Goal: Transaction & Acquisition: Purchase product/service

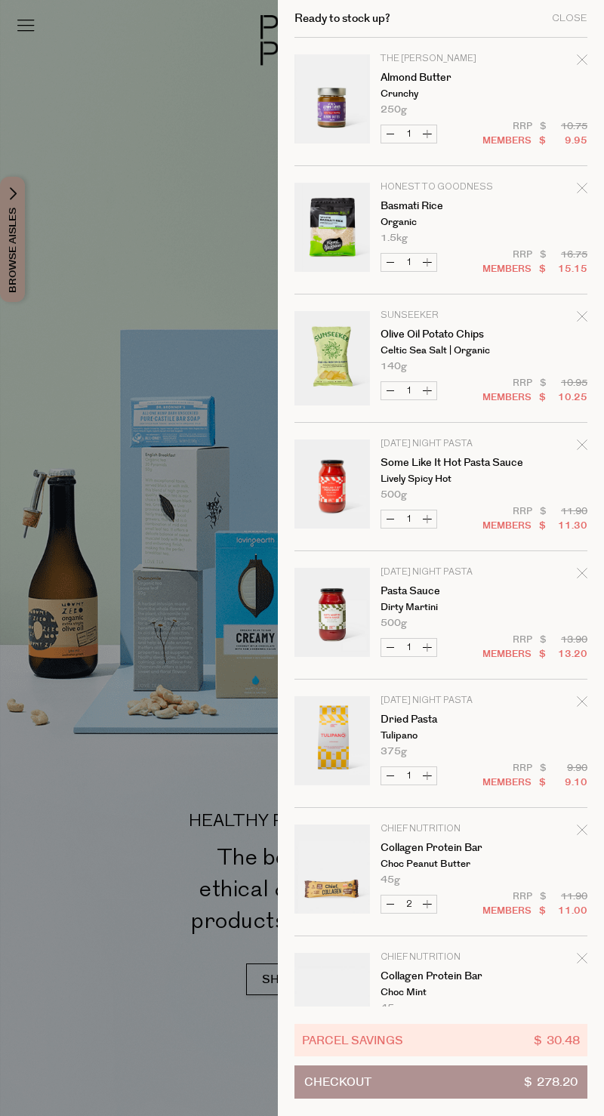
click at [584, 190] on icon "Remove Basmati Rice" at bounding box center [582, 188] width 11 height 11
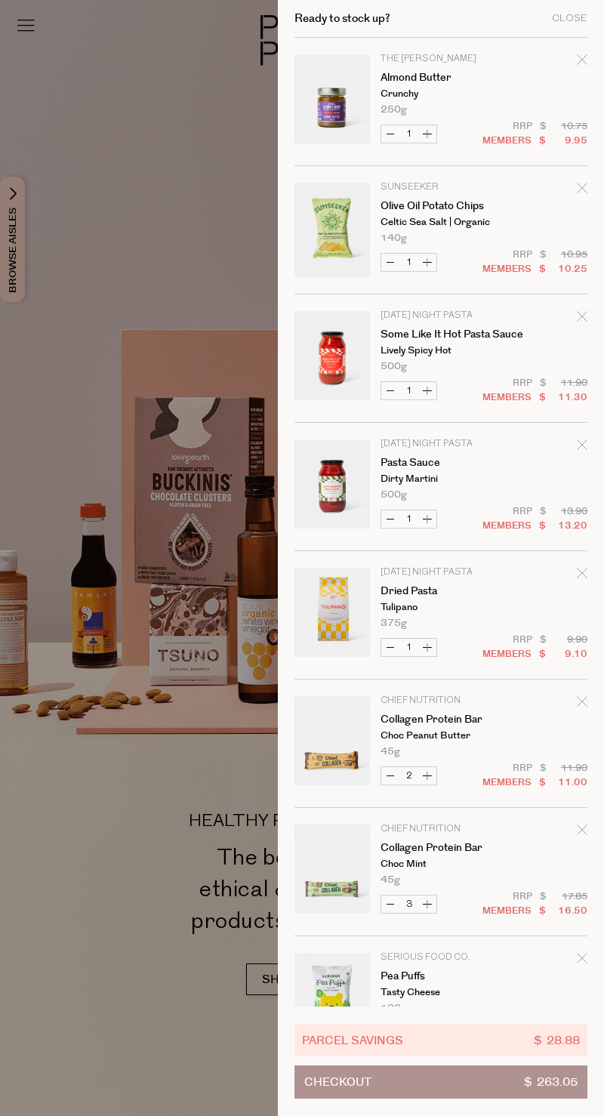
click at [580, 325] on div "Remove Some Like it Hot Pasta Sauce" at bounding box center [582, 319] width 11 height 20
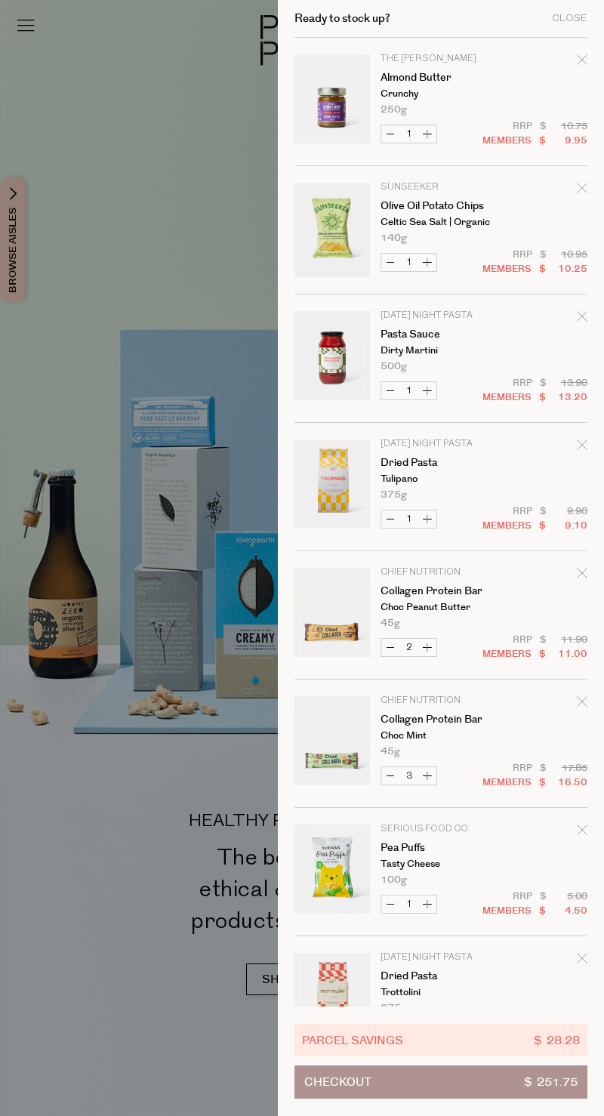
click at [577, 323] on div "Remove Pasta Sauce" at bounding box center [582, 319] width 11 height 20
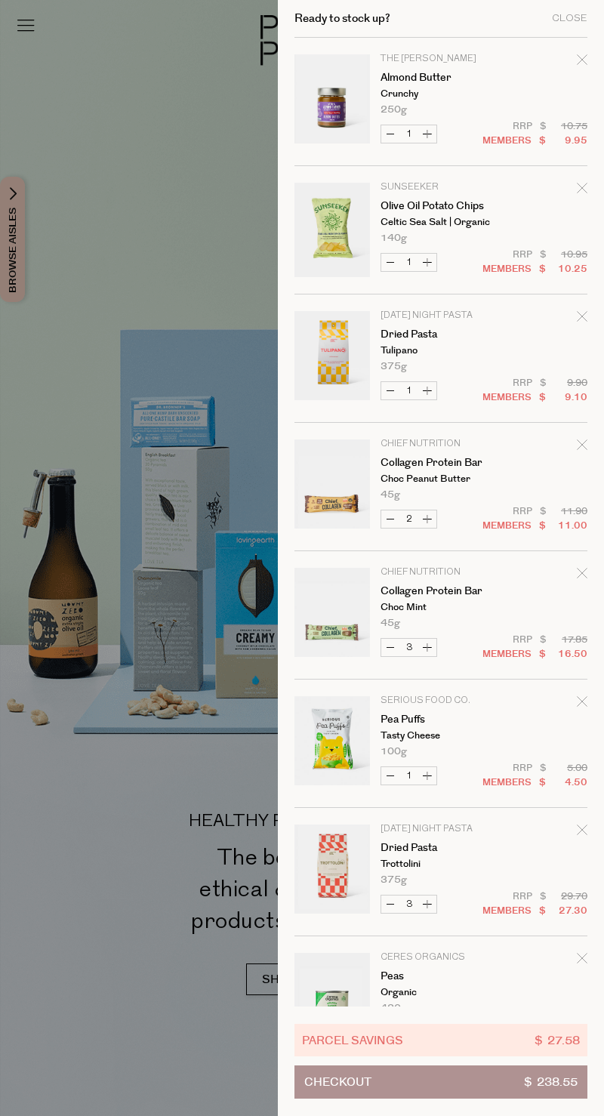
click at [579, 312] on icon "Remove Dried Pasta" at bounding box center [582, 316] width 11 height 11
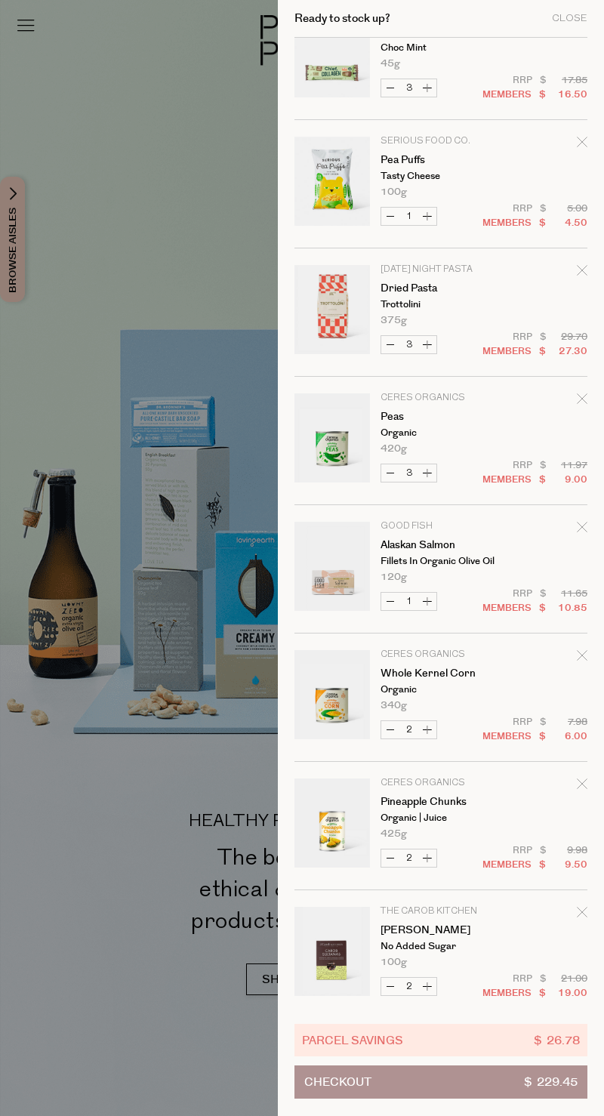
scroll to position [432, 0]
click at [584, 395] on icon "Remove Peas" at bounding box center [582, 398] width 11 height 11
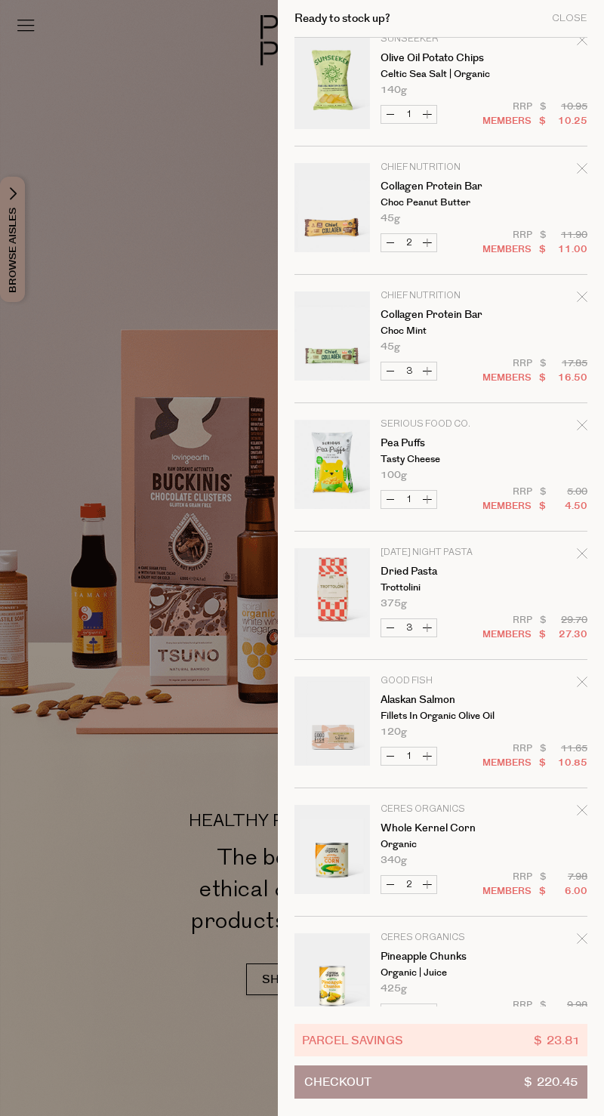
scroll to position [148, 0]
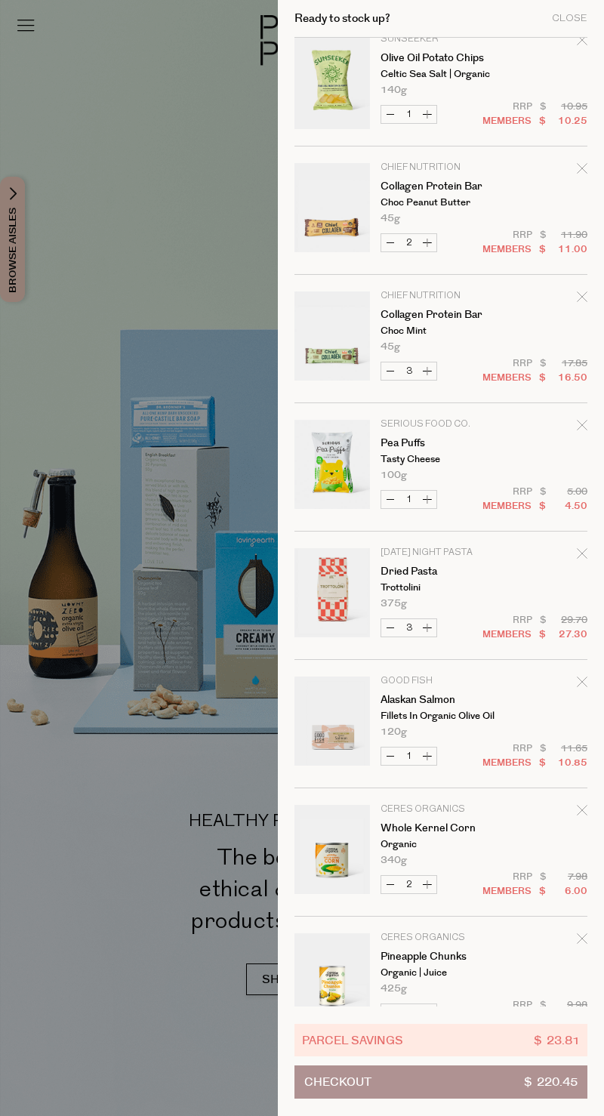
click at [583, 550] on icon "Remove Dried Pasta" at bounding box center [582, 553] width 11 height 11
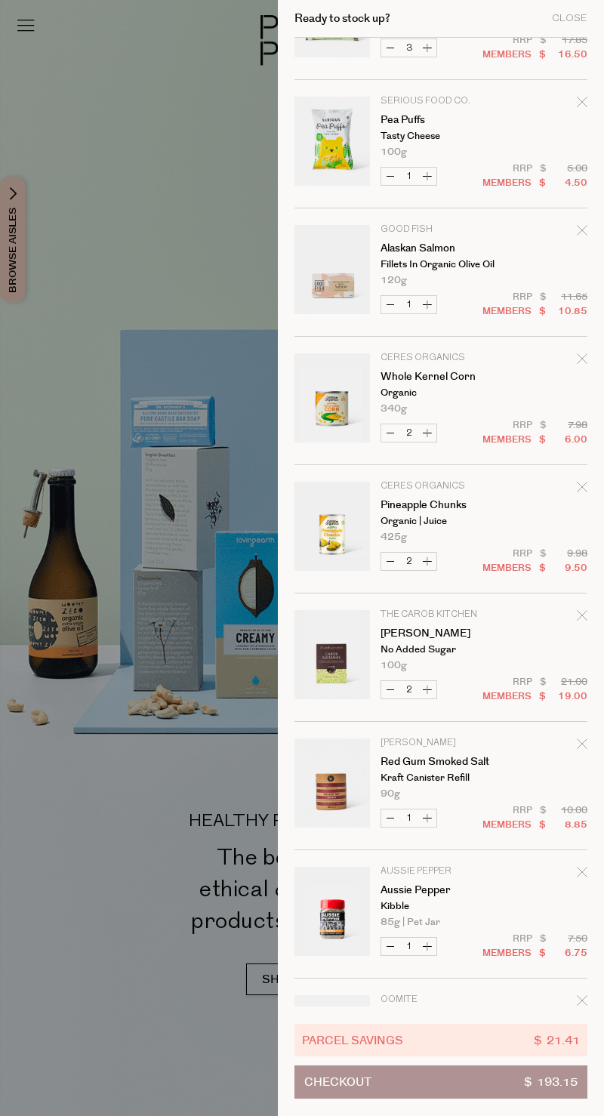
scroll to position [475, 0]
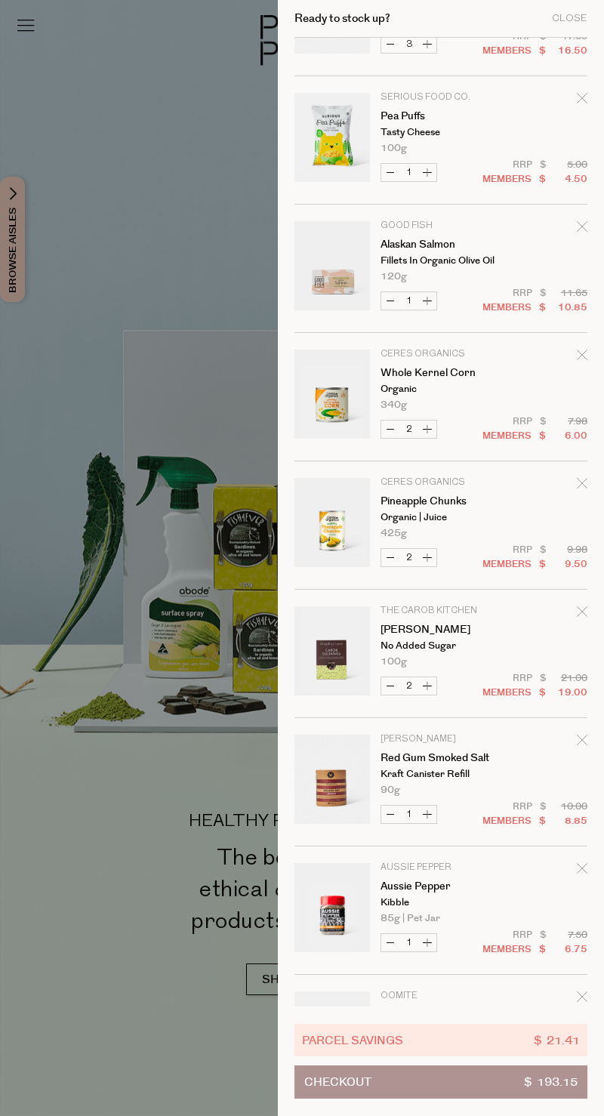
click at [580, 355] on icon "Remove Whole Kernel Corn" at bounding box center [582, 355] width 11 height 11
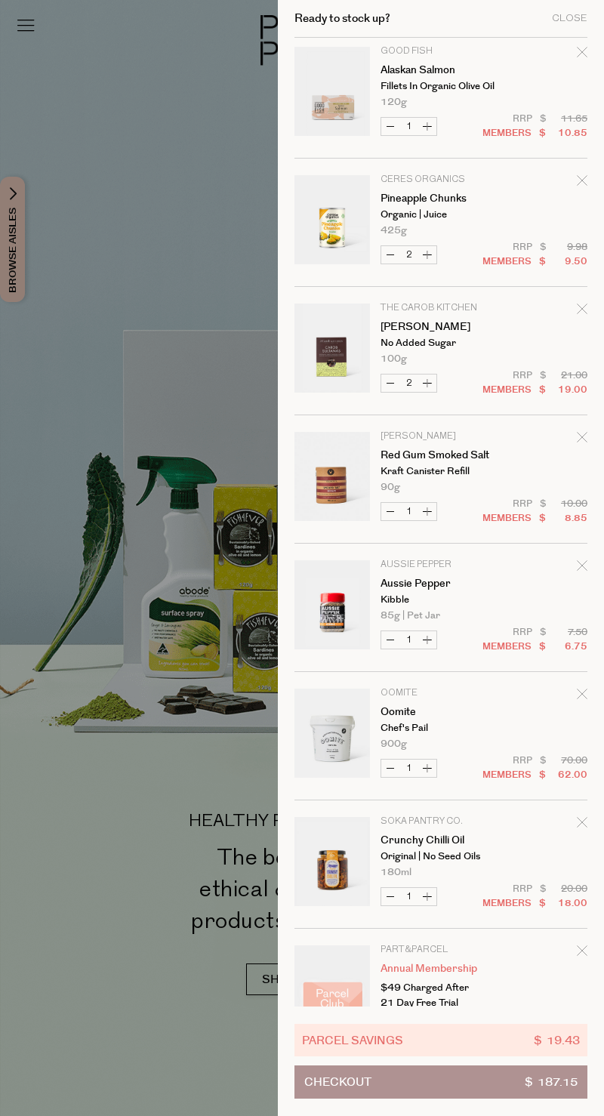
scroll to position [691, 0]
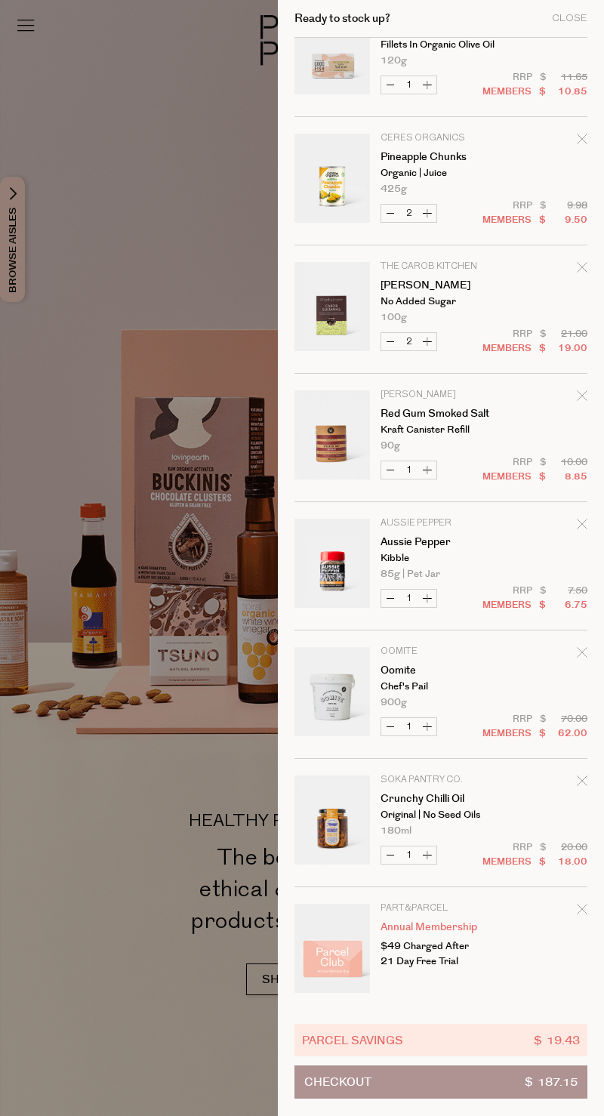
click at [56, 405] on div at bounding box center [302, 558] width 604 height 1116
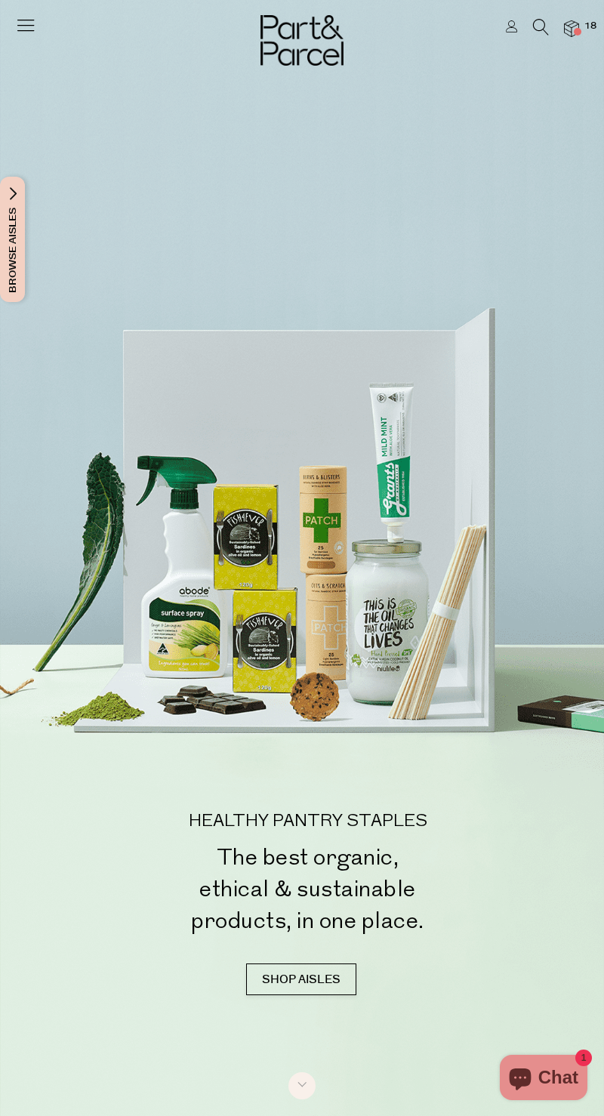
click at [24, 28] on icon at bounding box center [25, 24] width 21 height 21
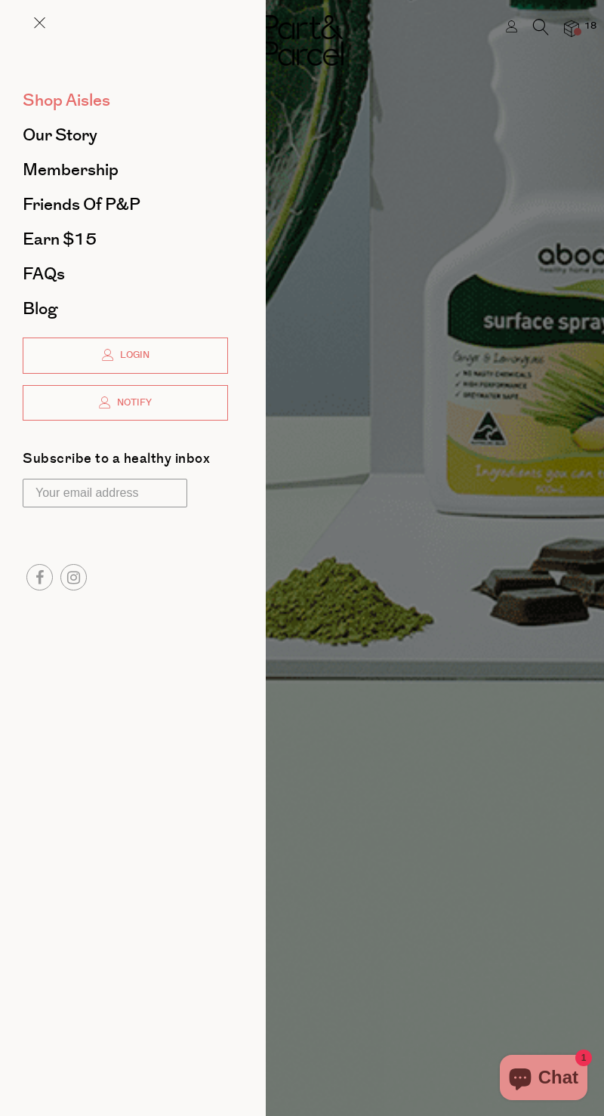
click at [45, 102] on span "Shop Aisles" at bounding box center [67, 100] width 88 height 24
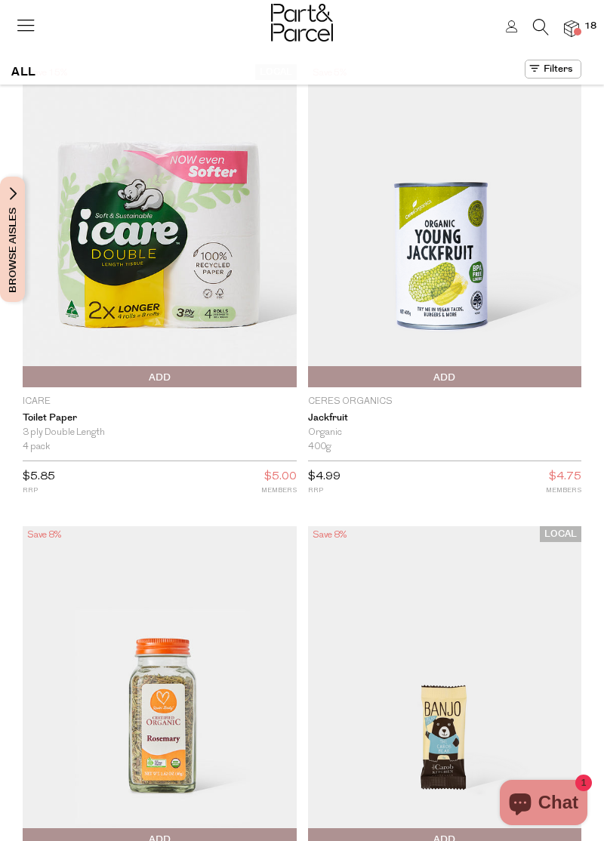
click at [541, 29] on icon at bounding box center [541, 27] width 16 height 17
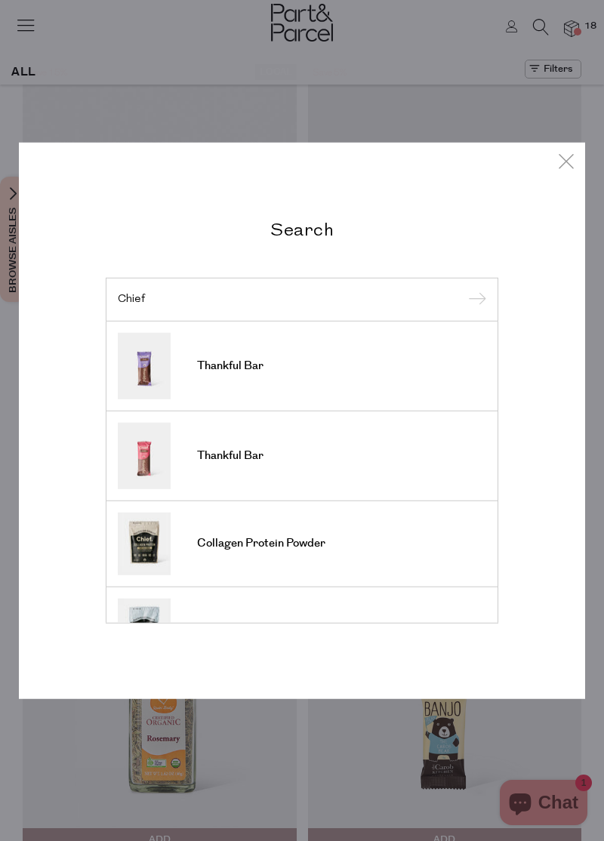
type input "Chief"
click at [464, 289] on input "submit" at bounding box center [475, 300] width 23 height 23
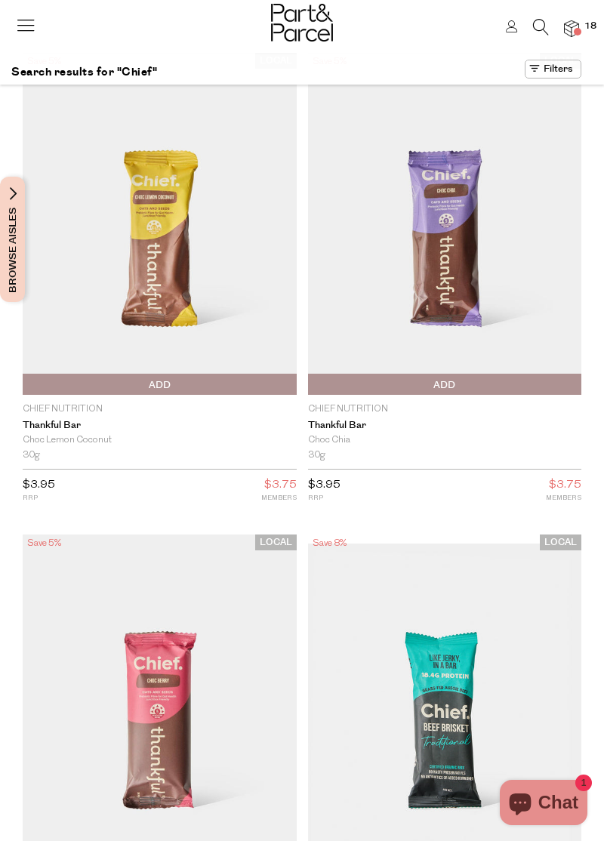
click at [542, 24] on icon at bounding box center [541, 27] width 16 height 17
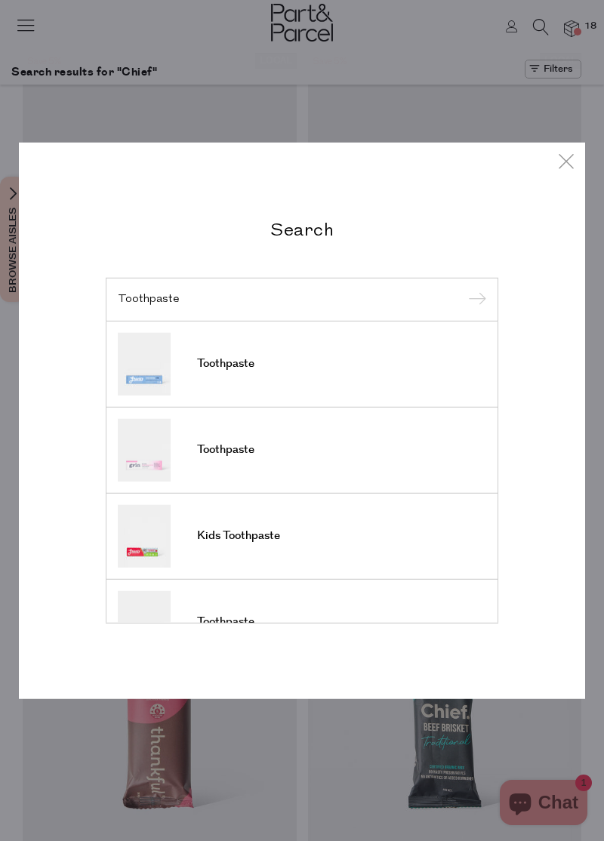
type input "Toothpaste"
click at [464, 289] on input "submit" at bounding box center [475, 300] width 23 height 23
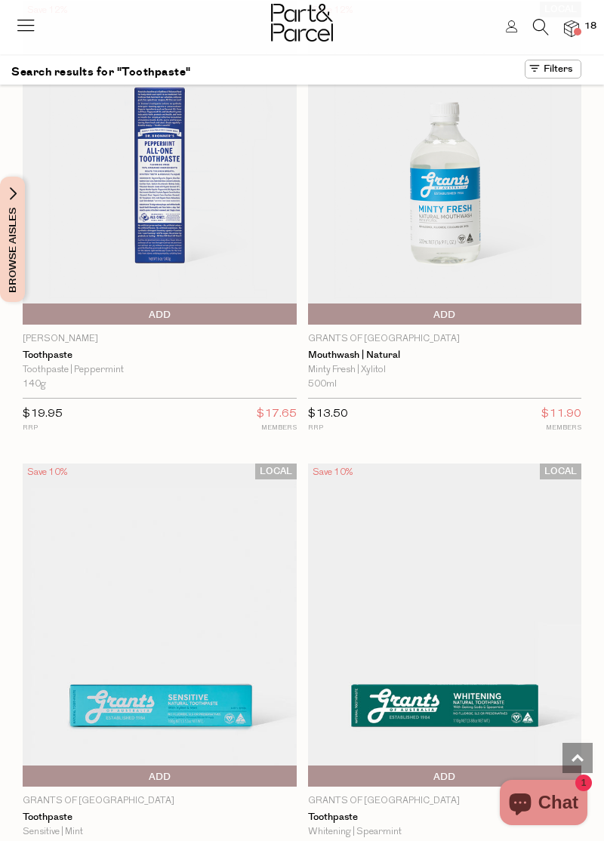
scroll to position [977, 0]
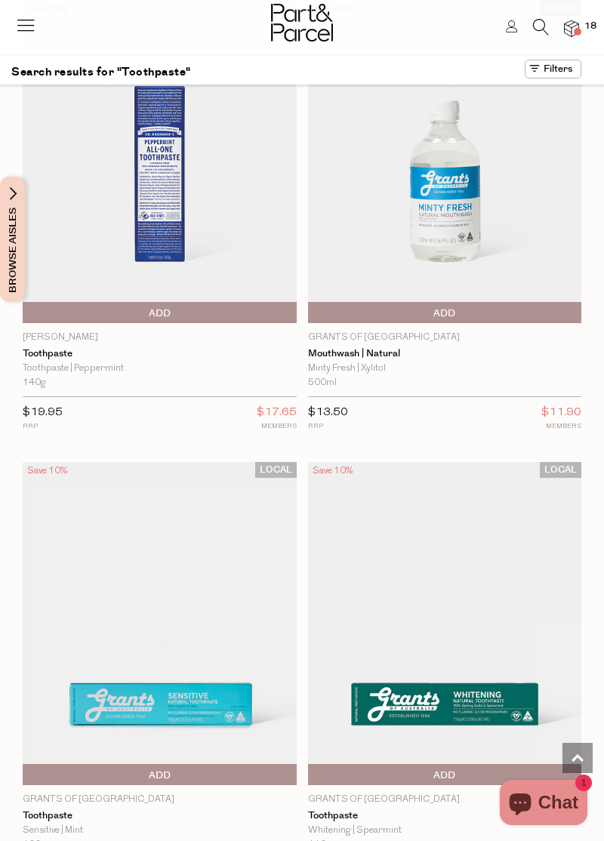
click at [495, 693] on img at bounding box center [445, 623] width 274 height 323
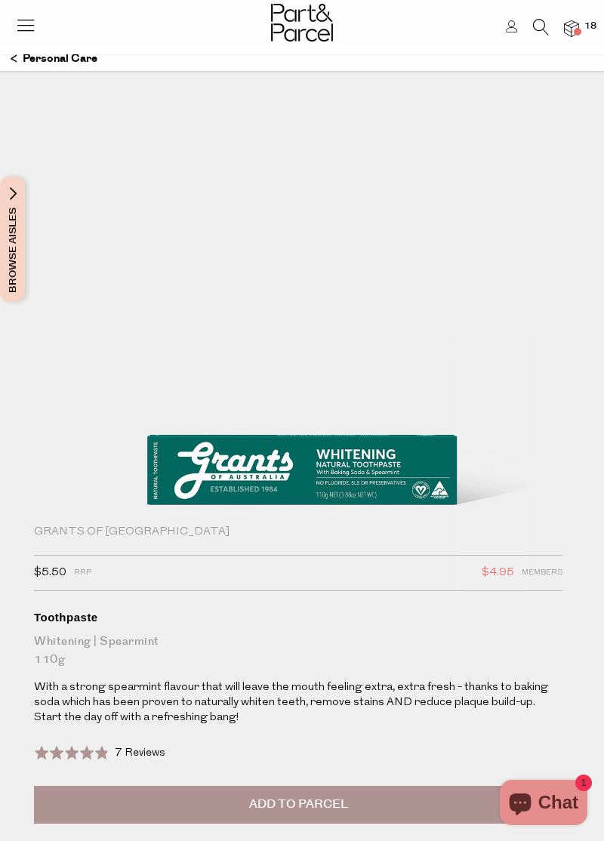
scroll to position [39, 0]
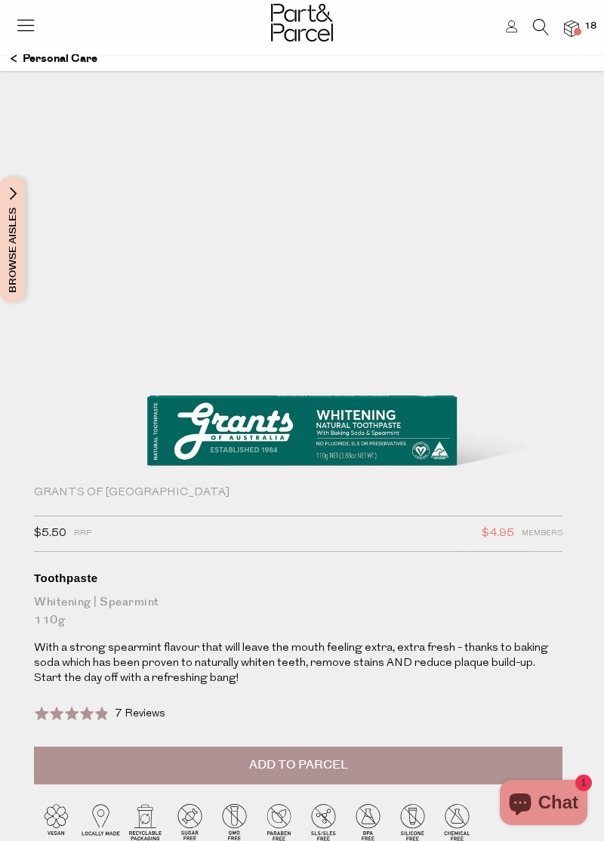
click at [129, 711] on span "7 Reviews" at bounding box center [140, 713] width 51 height 11
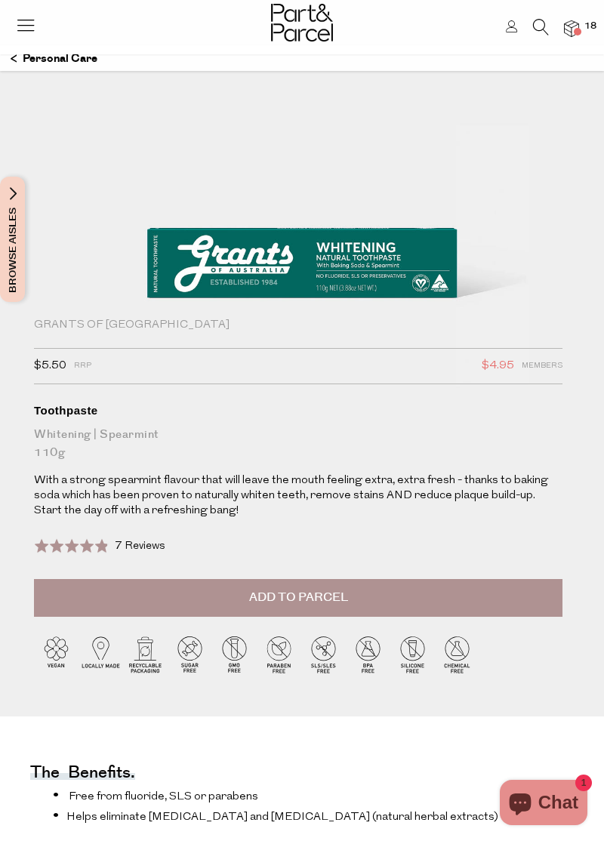
scroll to position [205, 0]
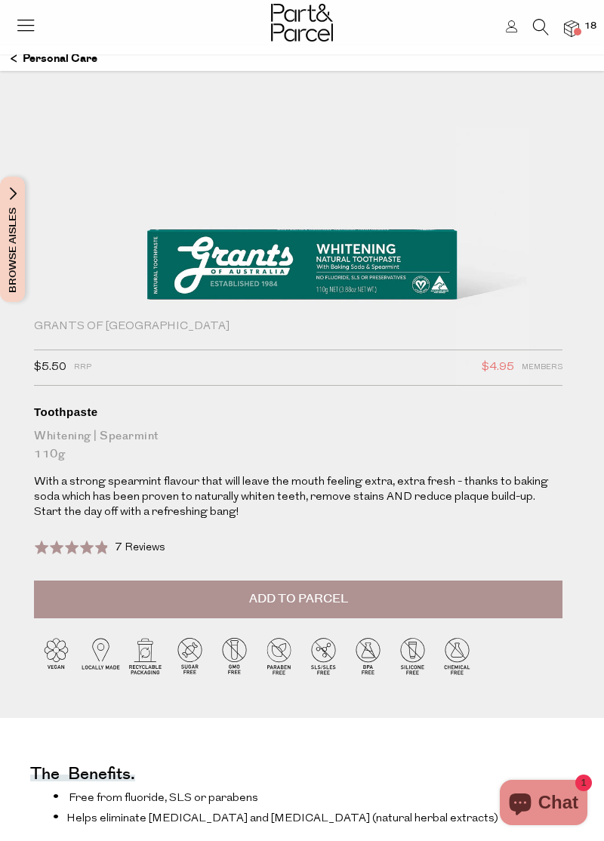
click at [450, 603] on button "Add to Parcel" at bounding box center [298, 600] width 528 height 38
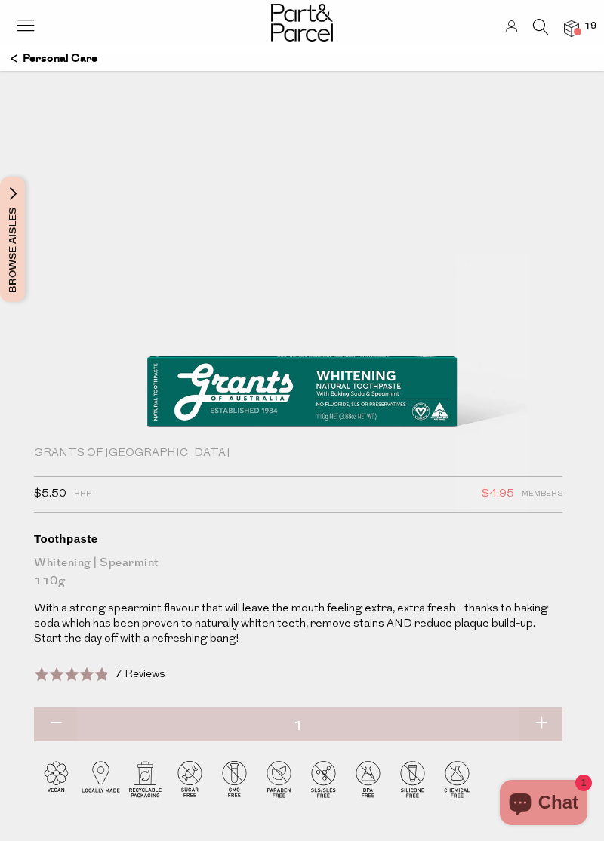
scroll to position [0, 0]
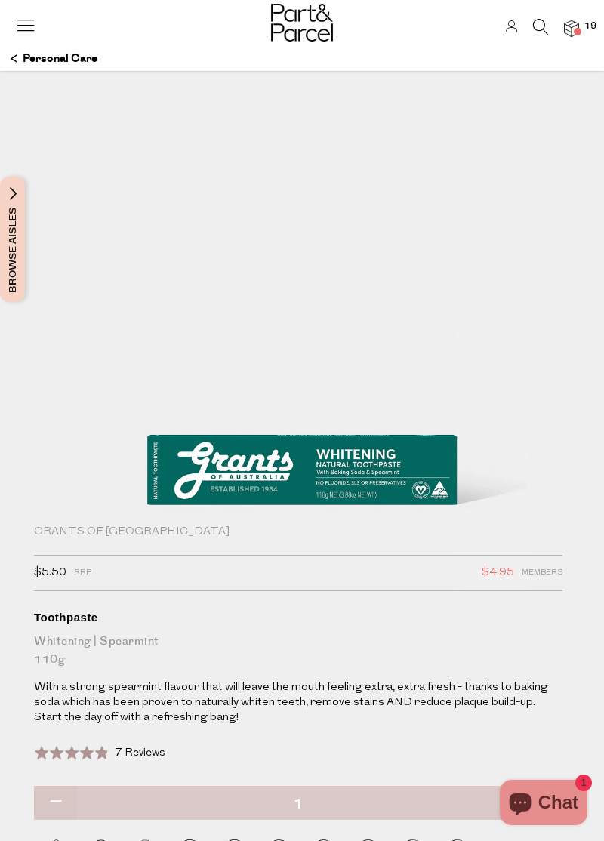
click at [17, 29] on icon at bounding box center [25, 24] width 21 height 21
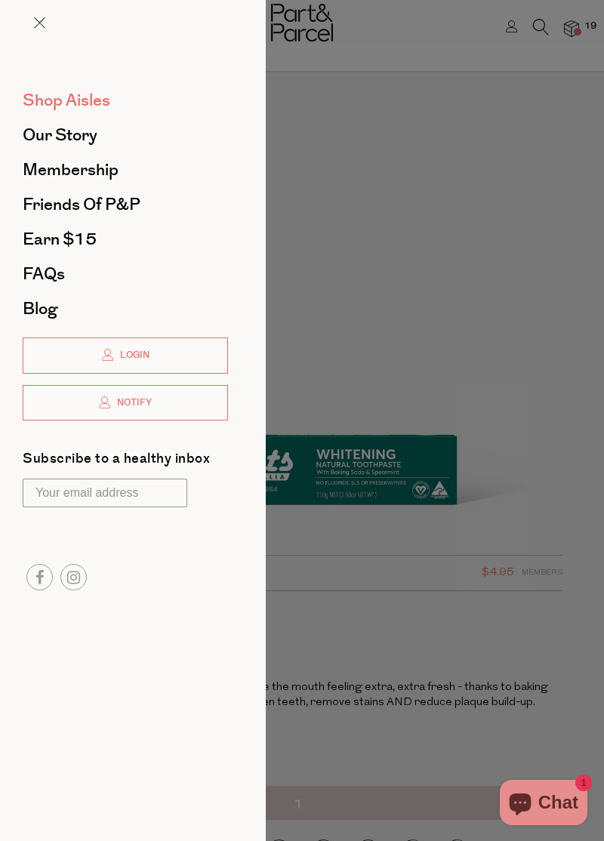
click at [42, 101] on span "Shop Aisles" at bounding box center [67, 100] width 88 height 24
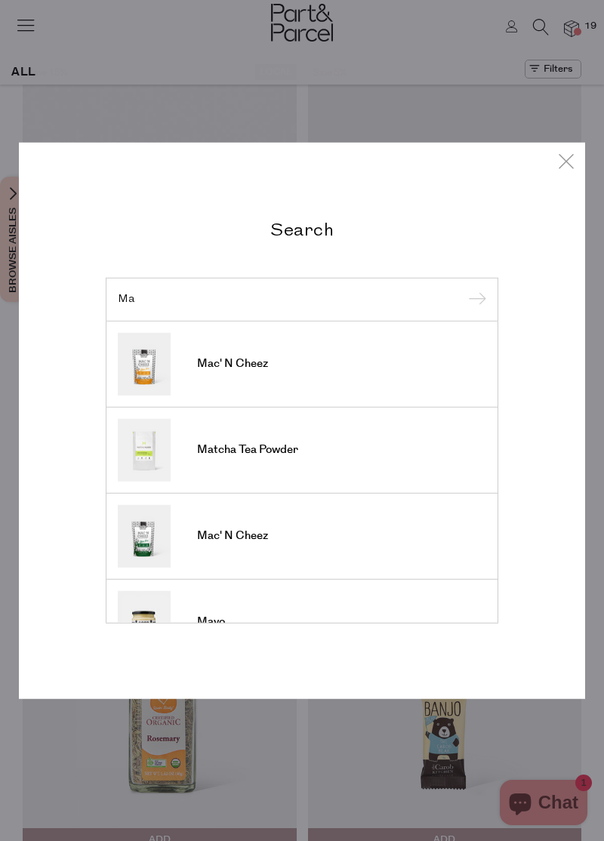
click at [393, 302] on input "Ma" at bounding box center [302, 299] width 368 height 11
click at [569, 175] on link at bounding box center [566, 163] width 23 height 26
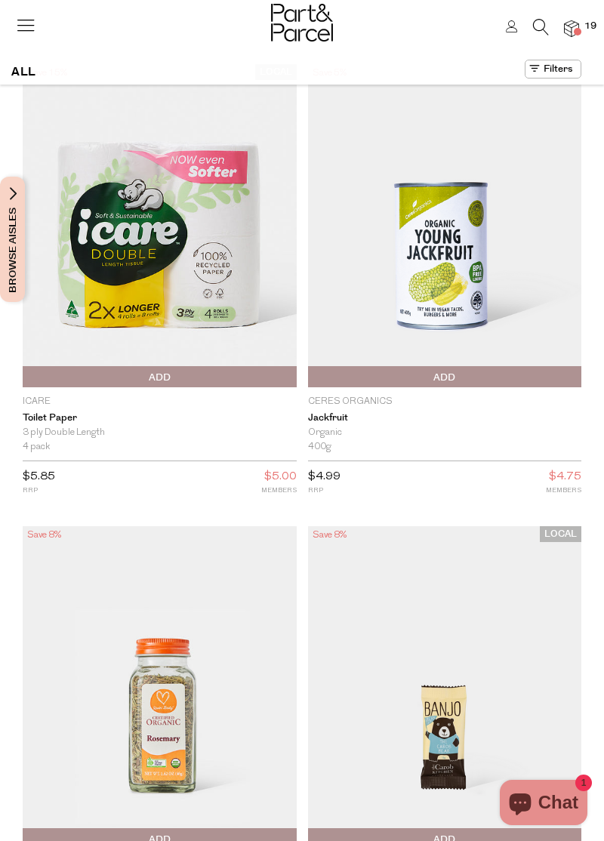
click at [533, 29] on icon at bounding box center [541, 27] width 16 height 17
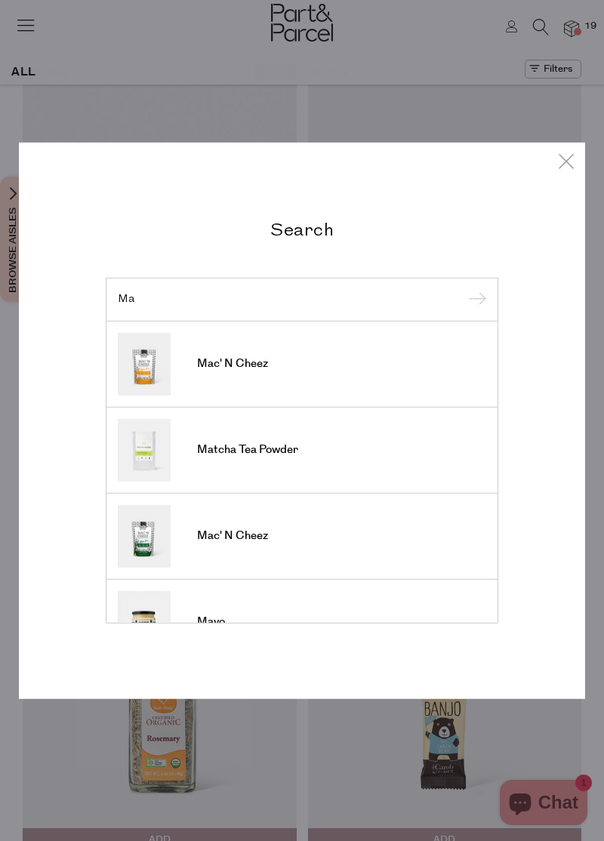
click at [373, 302] on input "Ma" at bounding box center [302, 299] width 368 height 11
click at [397, 301] on input "Ma" at bounding box center [302, 299] width 368 height 11
click at [396, 296] on input "Ma" at bounding box center [302, 299] width 368 height 11
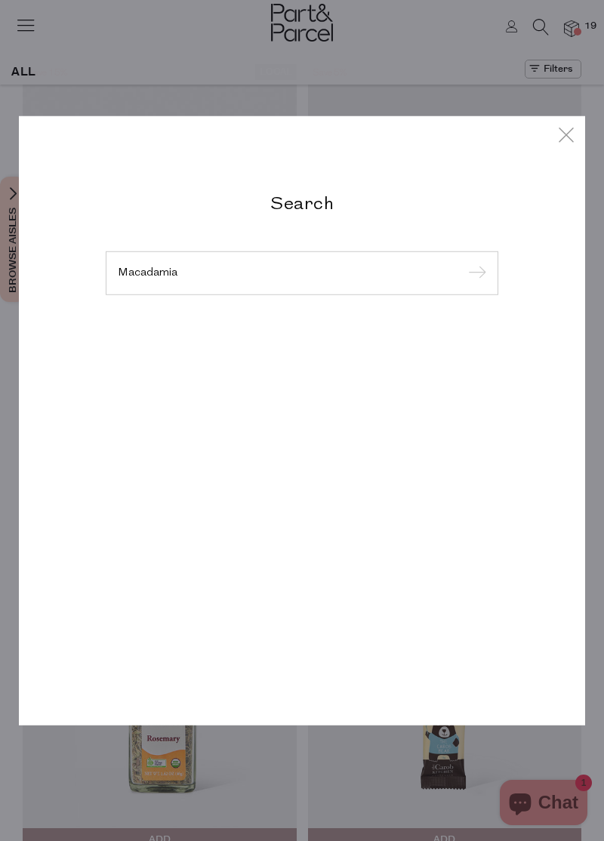
type input "Macadamia"
click at [464, 263] on input "submit" at bounding box center [475, 274] width 23 height 23
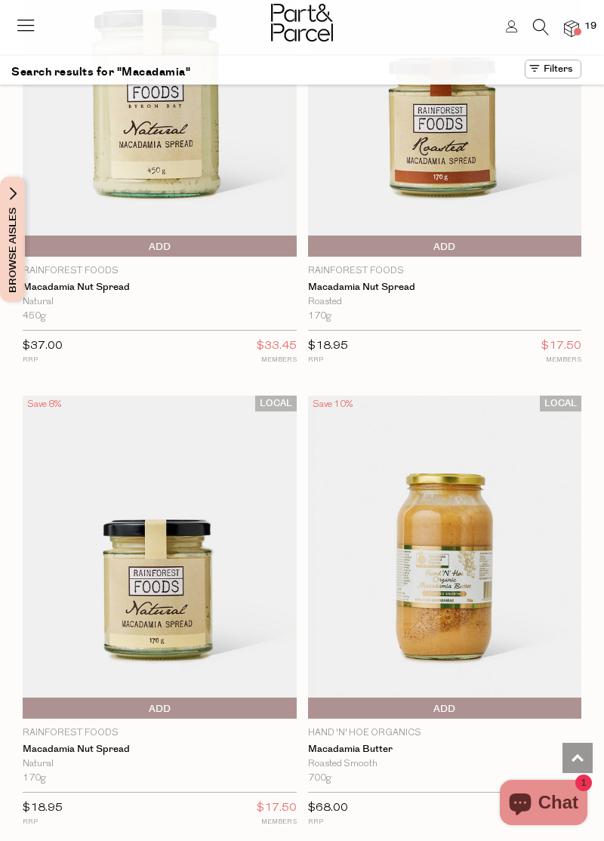
scroll to position [1955, 0]
click at [551, 621] on img at bounding box center [445, 556] width 274 height 323
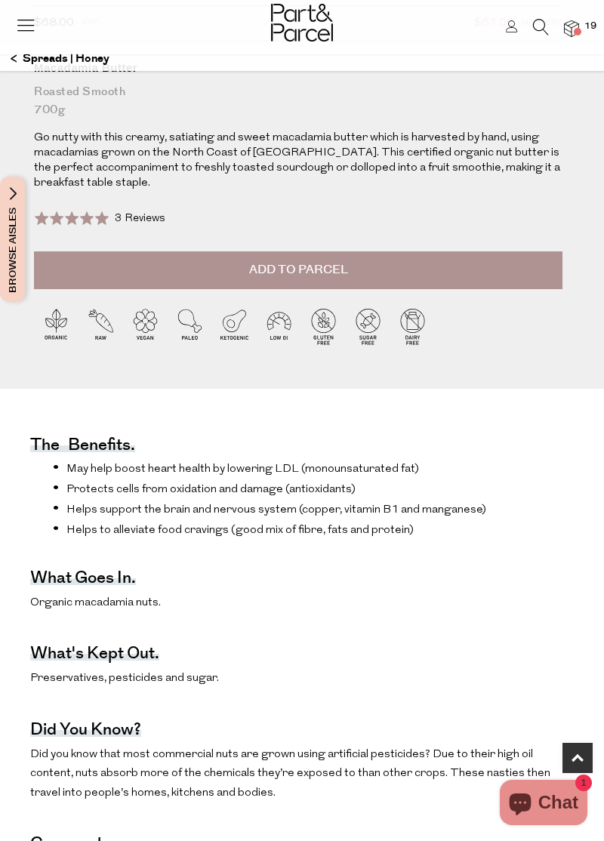
scroll to position [549, 0]
click at [97, 271] on button "Add to Parcel" at bounding box center [298, 271] width 528 height 38
